Goal: Connect with others: Connect with others

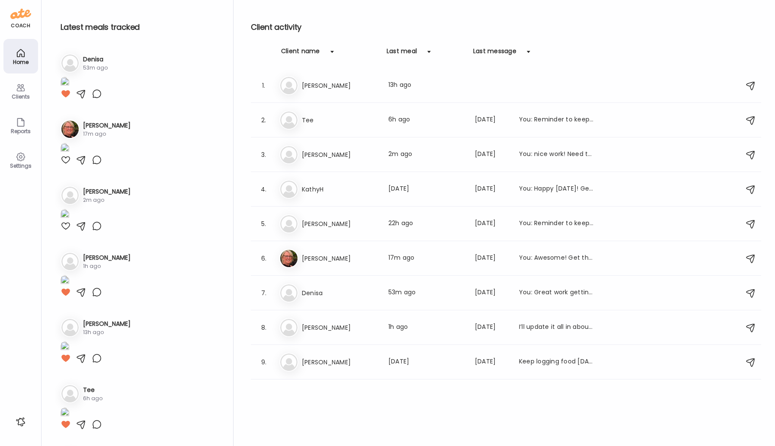
scroll to position [1021, 0]
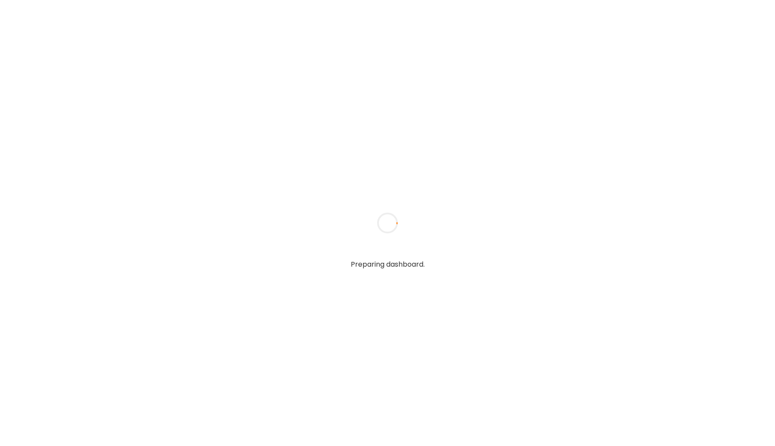
type input "*****"
type input "**********"
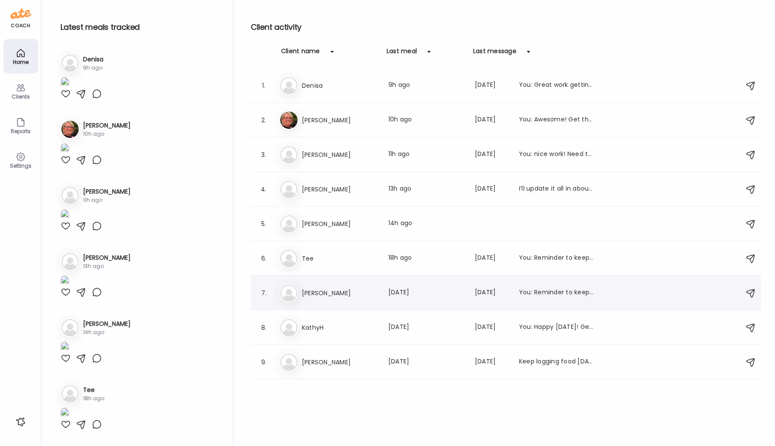
type input "**********"
click at [321, 296] on h3 "[PERSON_NAME]" at bounding box center [340, 293] width 76 height 10
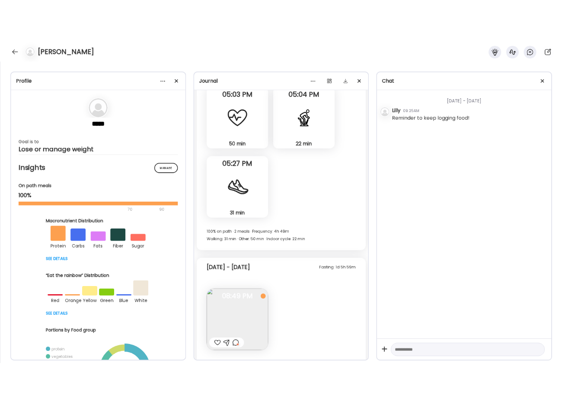
scroll to position [2931, 0]
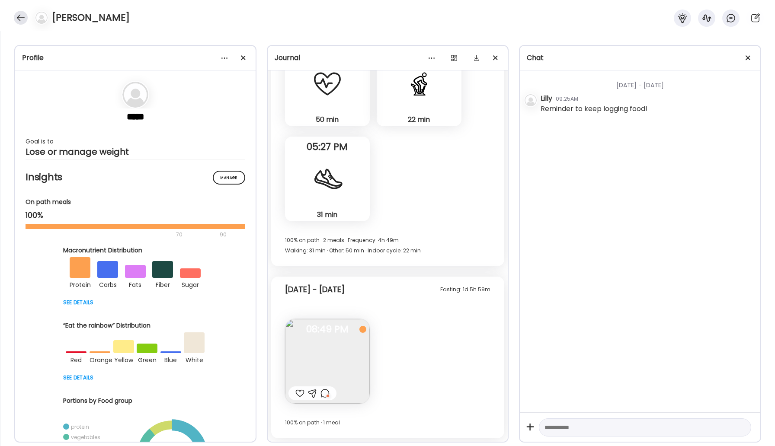
click at [21, 14] on div at bounding box center [21, 18] width 14 height 14
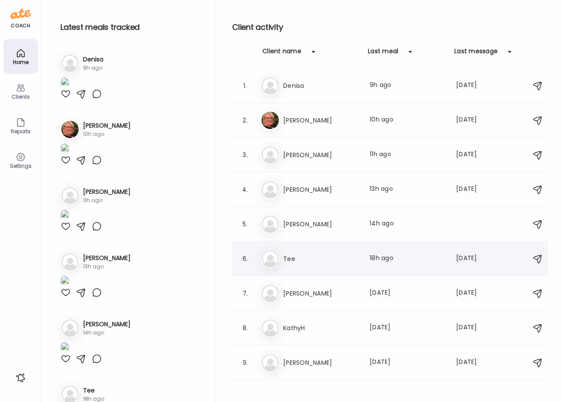
click at [290, 254] on h3 "Tee" at bounding box center [321, 258] width 76 height 10
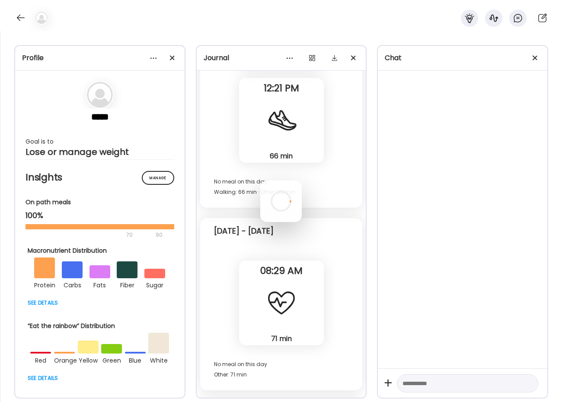
scroll to position [1711, 0]
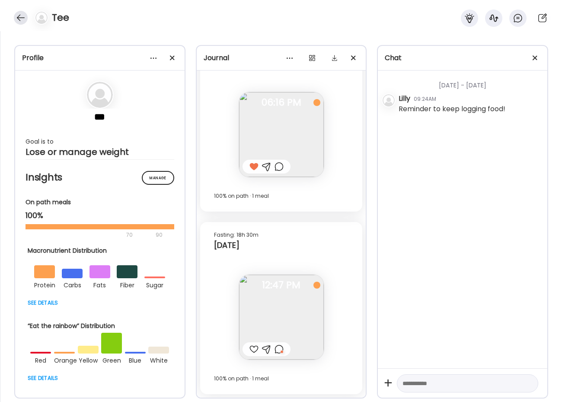
click at [17, 20] on div at bounding box center [21, 18] width 14 height 14
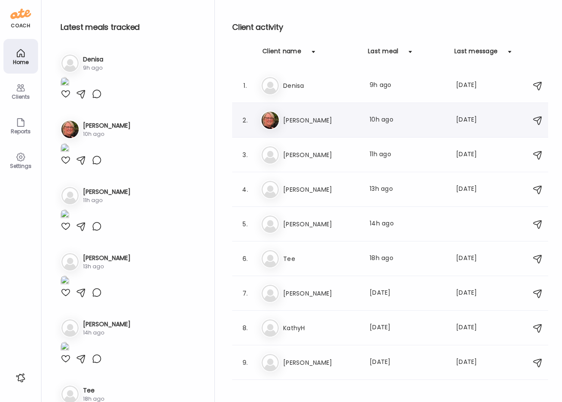
click at [312, 103] on div "2. Ja [PERSON_NAME] Last meal: 10h ago Last message: [DATE] You: Awesome! Get t…" at bounding box center [390, 120] width 316 height 35
click at [307, 331] on h3 "KathyH" at bounding box center [321, 328] width 76 height 10
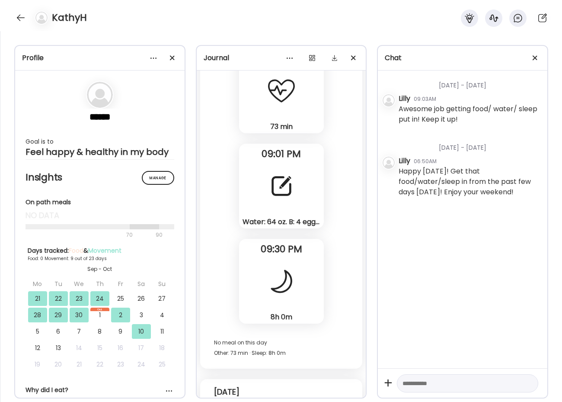
scroll to position [7212, 0]
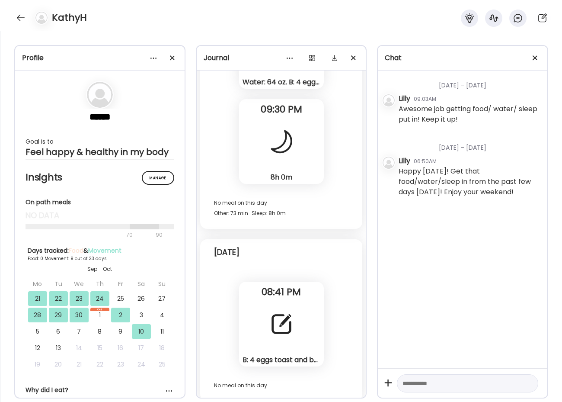
click at [280, 326] on div at bounding box center [281, 323] width 31 height 31
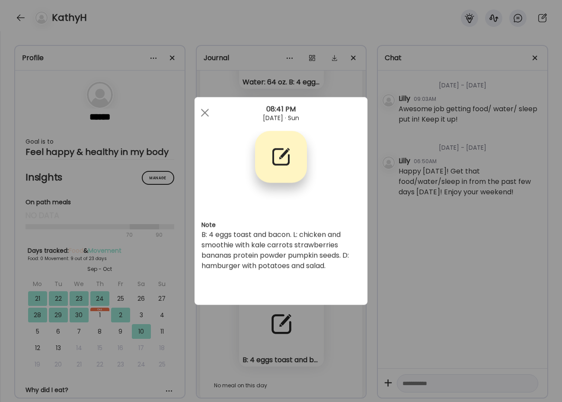
click at [208, 108] on div at bounding box center [204, 112] width 17 height 17
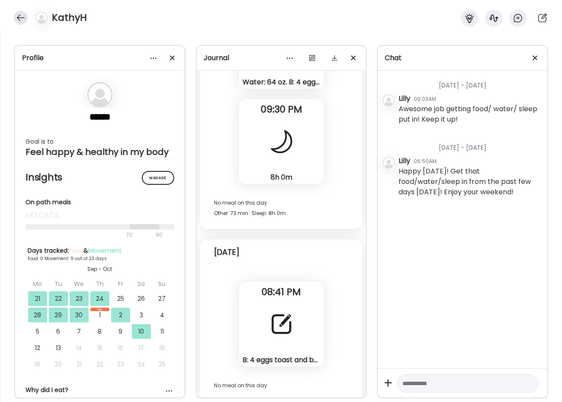
click at [22, 15] on div at bounding box center [21, 18] width 14 height 14
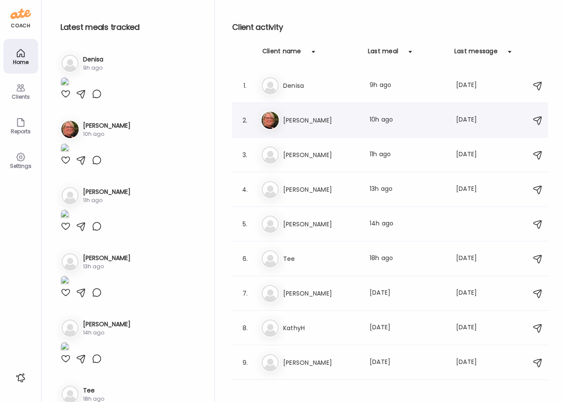
click at [303, 119] on h3 "[PERSON_NAME]" at bounding box center [321, 120] width 76 height 10
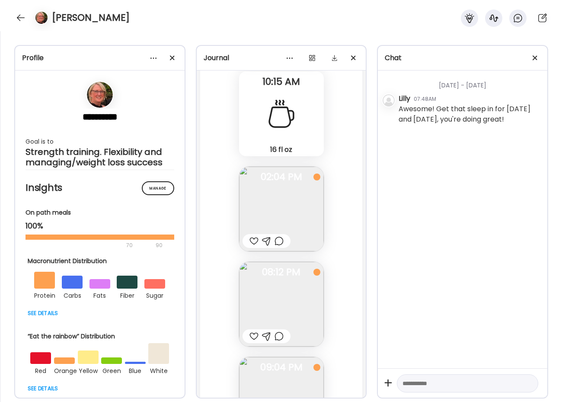
scroll to position [30694, 0]
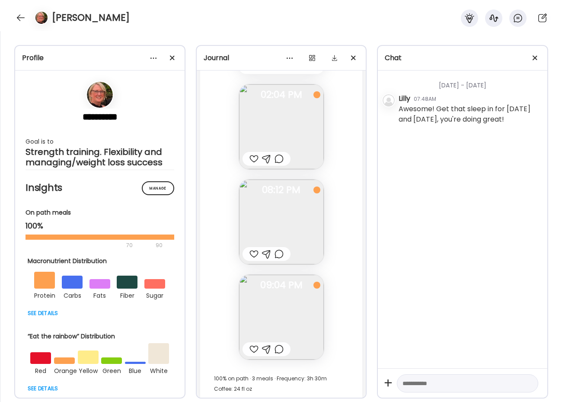
click at [21, 15] on div at bounding box center [21, 18] width 14 height 14
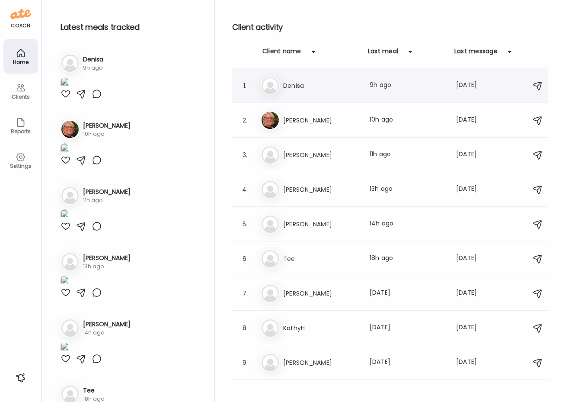
click at [287, 89] on h3 "Denisa" at bounding box center [321, 85] width 76 height 10
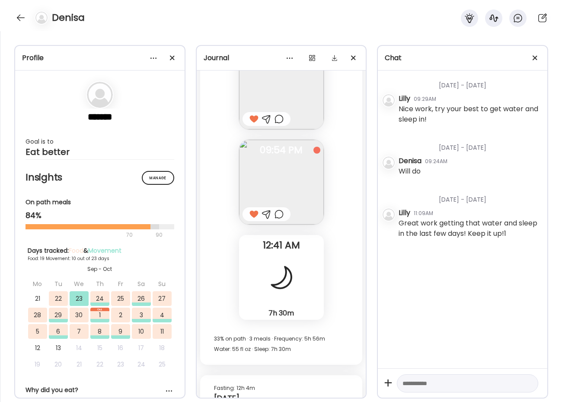
scroll to position [13526, 0]
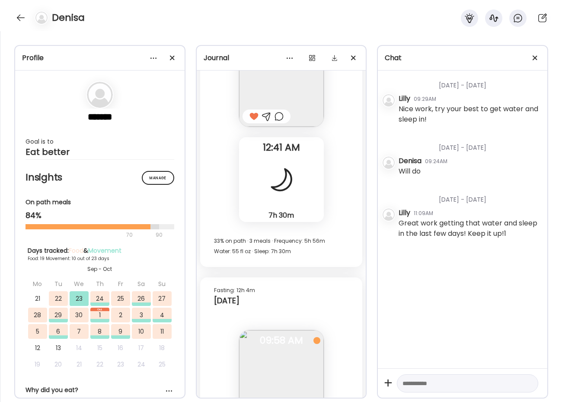
click at [294, 182] on div at bounding box center [281, 179] width 31 height 31
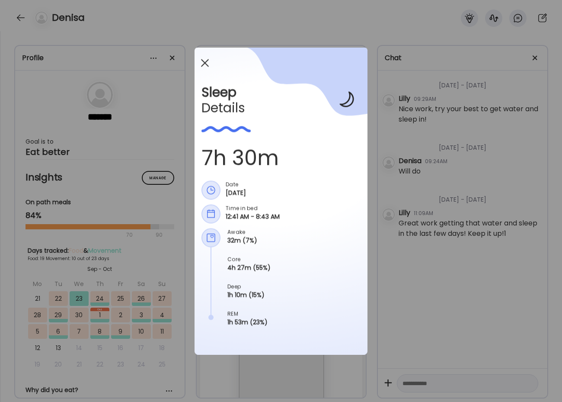
click at [203, 62] on div at bounding box center [204, 62] width 17 height 17
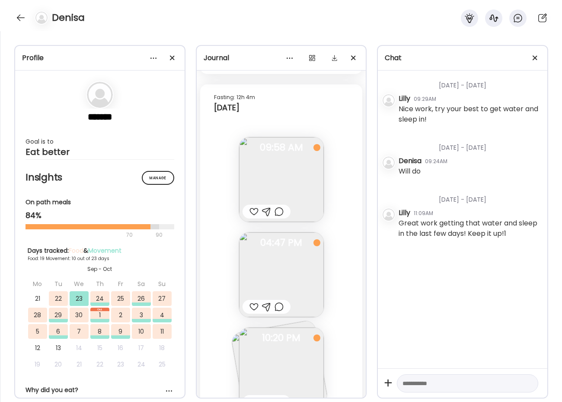
scroll to position [13718, 0]
click at [252, 210] on div at bounding box center [253, 213] width 9 height 10
click at [250, 307] on div at bounding box center [253, 308] width 9 height 10
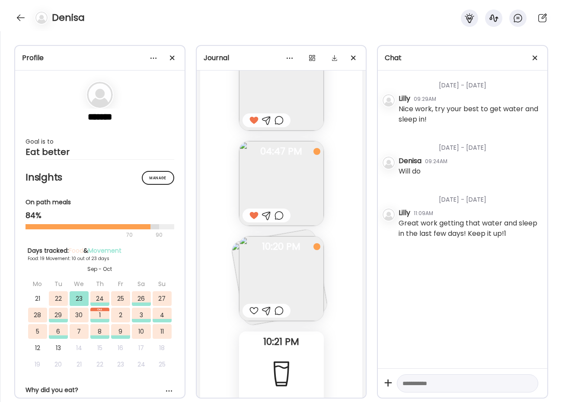
scroll to position [13811, 0]
click at [250, 308] on div at bounding box center [253, 310] width 9 height 10
click at [283, 274] on img at bounding box center [281, 278] width 85 height 85
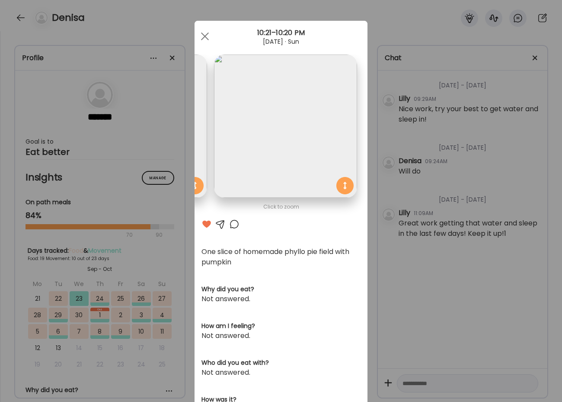
click at [197, 96] on img at bounding box center [135, 125] width 143 height 143
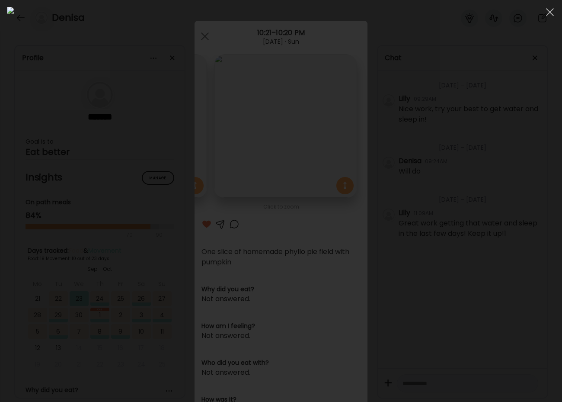
click at [213, 112] on img at bounding box center [281, 201] width 548 height 388
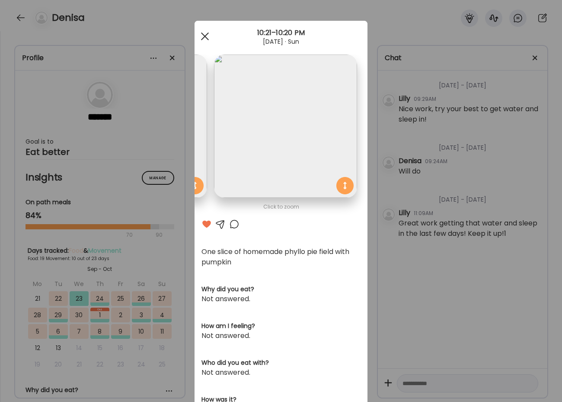
click at [205, 35] on div at bounding box center [204, 36] width 17 height 17
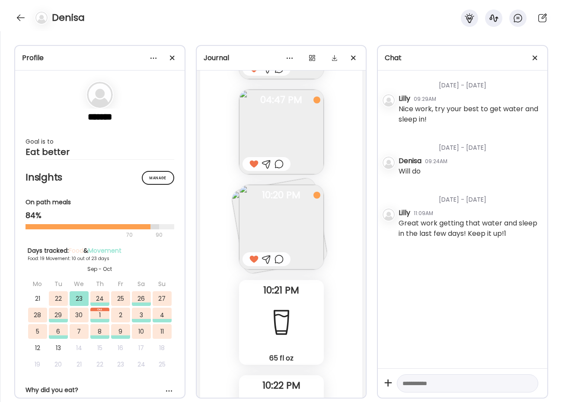
scroll to position [13779, 0]
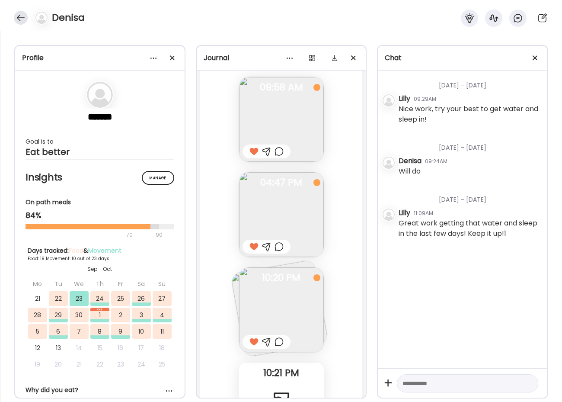
click at [17, 20] on div at bounding box center [21, 18] width 14 height 14
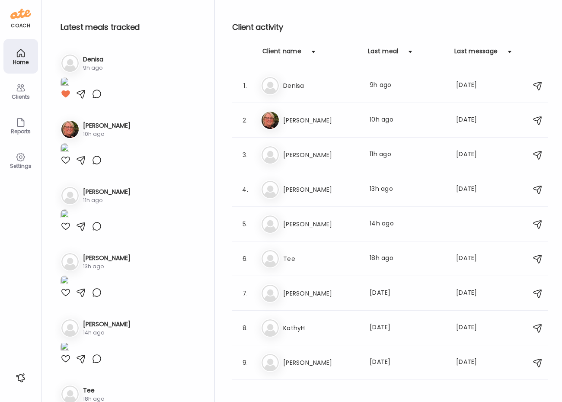
click at [300, 193] on h3 "[PERSON_NAME]" at bounding box center [321, 189] width 76 height 10
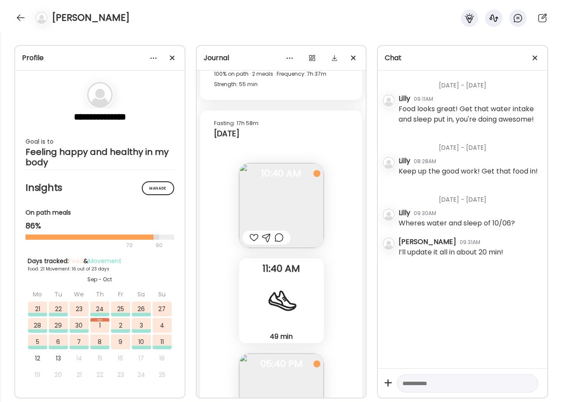
scroll to position [24860, 0]
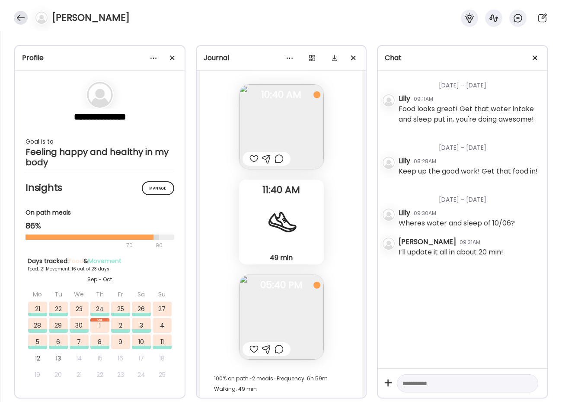
click at [17, 18] on div at bounding box center [21, 18] width 14 height 14
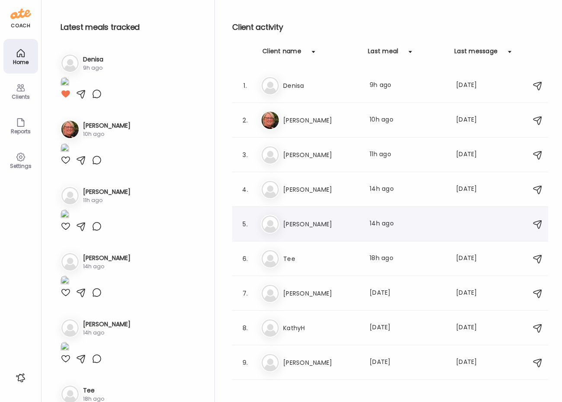
click at [297, 224] on h3 "[PERSON_NAME]" at bounding box center [321, 224] width 76 height 10
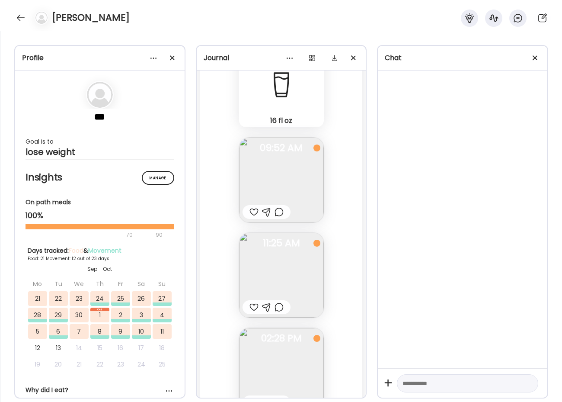
scroll to position [31017, 0]
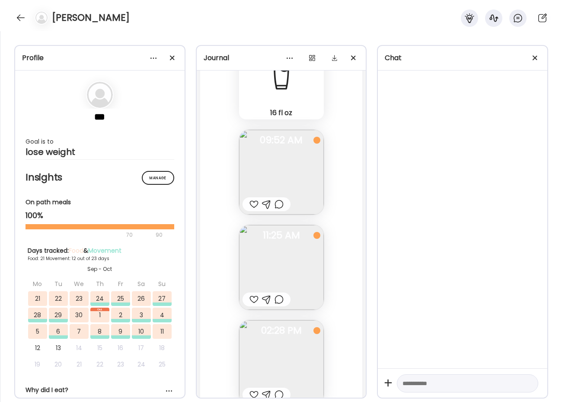
click at [279, 301] on div at bounding box center [279, 299] width 9 height 10
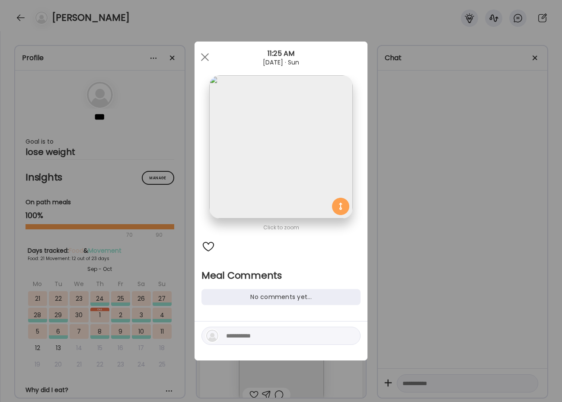
click at [317, 333] on textarea at bounding box center [284, 335] width 117 height 10
type textarea "**********"
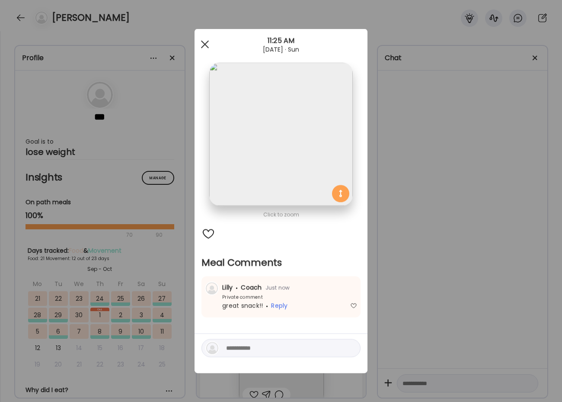
click at [205, 41] on div at bounding box center [204, 44] width 17 height 17
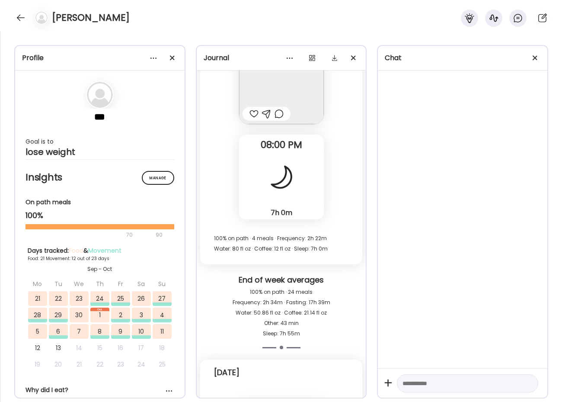
scroll to position [31675, 0]
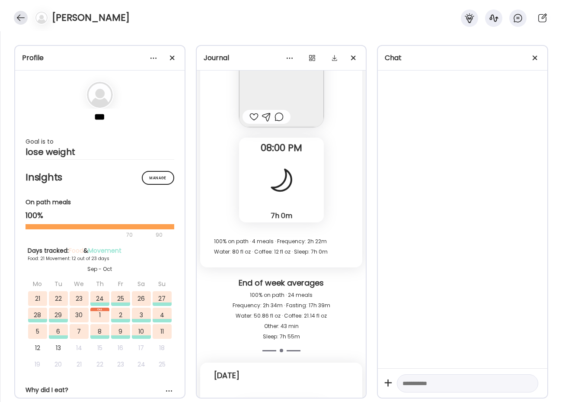
click at [20, 19] on div at bounding box center [21, 18] width 14 height 14
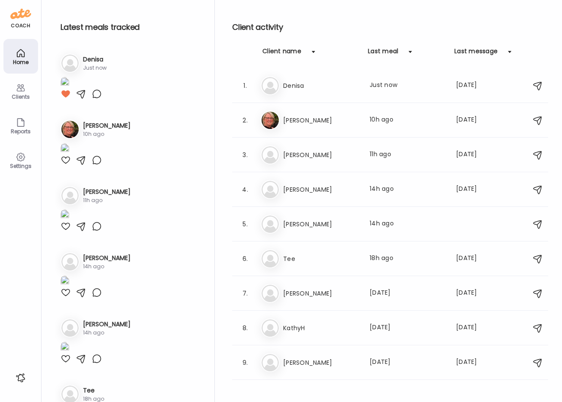
click at [69, 89] on img at bounding box center [65, 83] width 9 height 12
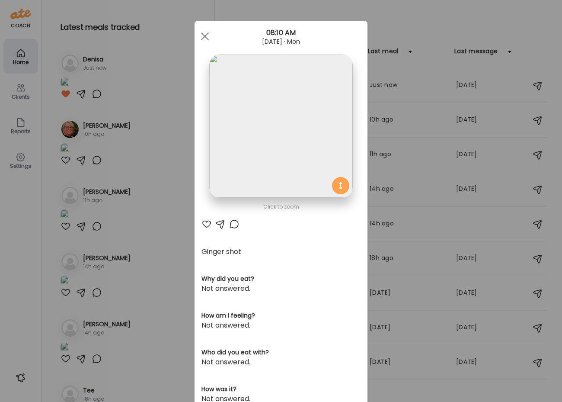
scroll to position [0, 0]
click at [205, 36] on span at bounding box center [205, 36] width 8 height 8
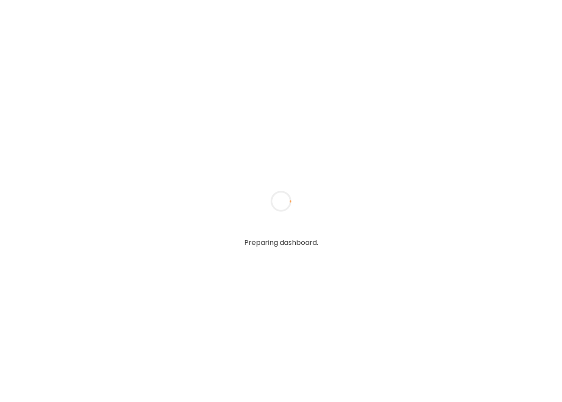
type input "*****"
type input "**********"
